Goal: Ask a question

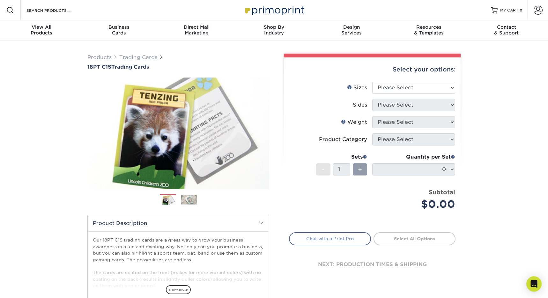
click at [346, 239] on link "Chat with a Print Pro" at bounding box center [330, 238] width 82 height 13
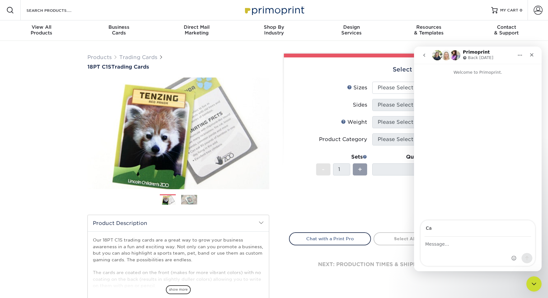
type input "C"
type input "Print Question"
click at [440, 245] on textarea "Message…" at bounding box center [477, 242] width 114 height 11
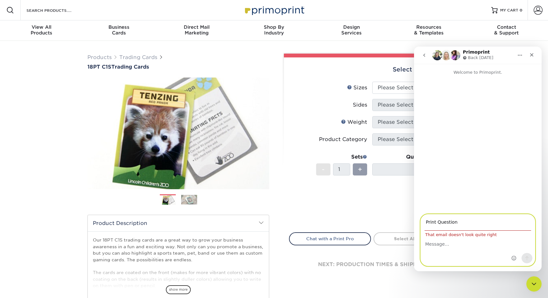
click at [454, 223] on input "Print Question" at bounding box center [477, 222] width 106 height 16
click at [441, 243] on textarea "Message…" at bounding box center [477, 242] width 114 height 11
click at [447, 225] on input "Print Question" at bounding box center [477, 222] width 106 height 16
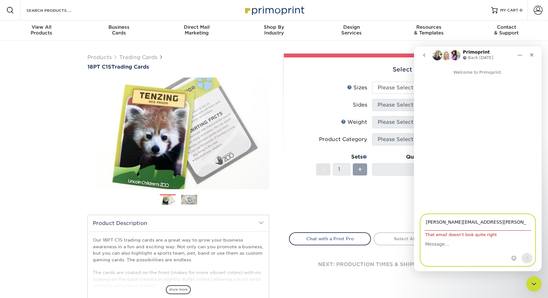
type input "[PERSON_NAME][EMAIL_ADDRESS][PERSON_NAME][DOMAIN_NAME]"
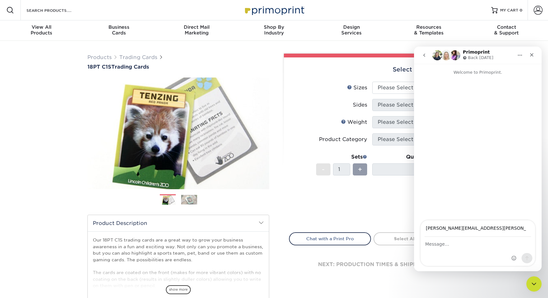
click at [442, 248] on div "Intercom messenger" at bounding box center [477, 251] width 114 height 29
click at [450, 242] on textarea "Message…" at bounding box center [477, 242] width 114 height 11
type textarea "c"
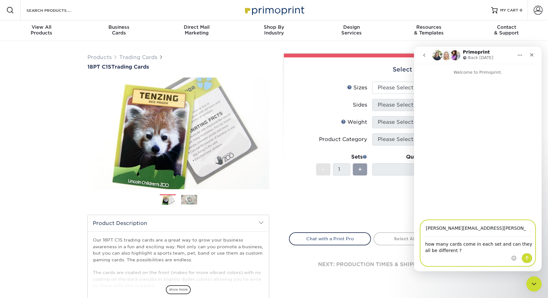
type textarea "how many cards come in each set and can they all be different ?"
click at [530, 258] on button "Send a message…" at bounding box center [526, 258] width 11 height 10
